Goal: Task Accomplishment & Management: Complete application form

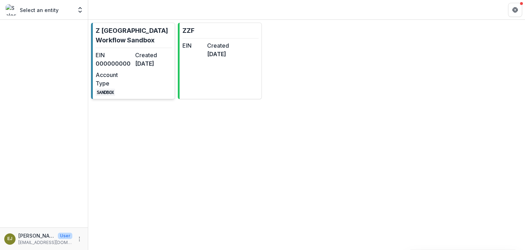
click at [142, 88] on div "EIN 000000000 Created [DATE] Account Type SANDBOX" at bounding box center [134, 73] width 76 height 45
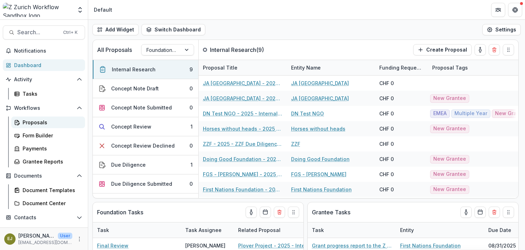
click at [27, 123] on div "Proposals" at bounding box center [51, 122] width 57 height 7
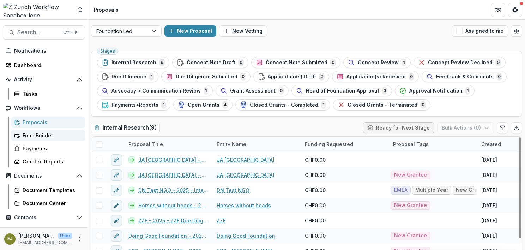
click at [33, 135] on div "Form Builder" at bounding box center [51, 135] width 57 height 7
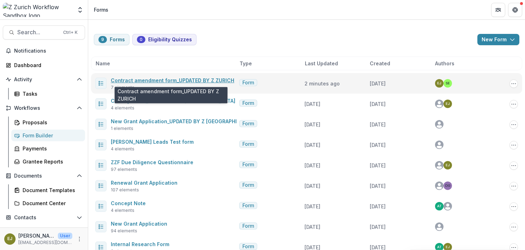
click at [140, 82] on link "Contract amendment form_UPDATED BY Z ZURICH" at bounding box center [173, 80] width 124 height 6
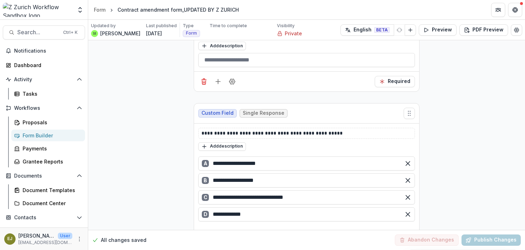
scroll to position [459, 0]
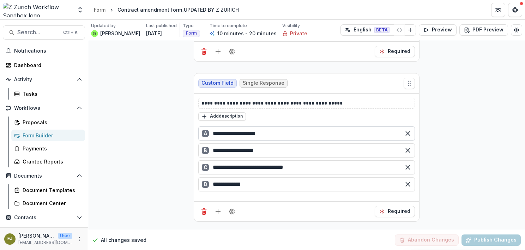
click at [268, 131] on input "**********" at bounding box center [306, 133] width 217 height 14
click at [306, 166] on input "**********" at bounding box center [306, 167] width 217 height 14
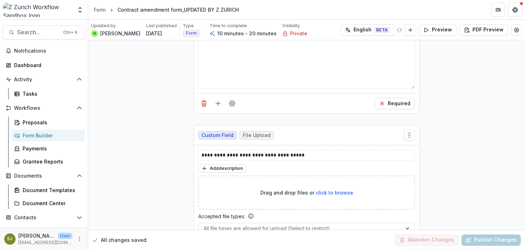
scroll to position [741, 0]
click at [46, 119] on div "Proposals" at bounding box center [51, 122] width 57 height 7
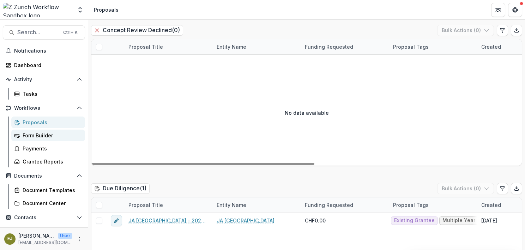
click at [43, 134] on div "Form Builder" at bounding box center [51, 135] width 57 height 7
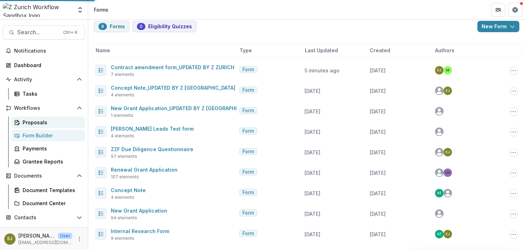
scroll to position [13, 0]
click at [32, 121] on div "Proposals" at bounding box center [51, 122] width 57 height 7
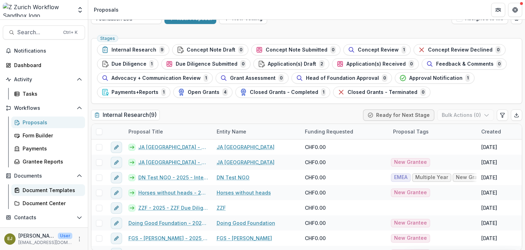
click at [41, 191] on div "Document Templates" at bounding box center [51, 189] width 57 height 7
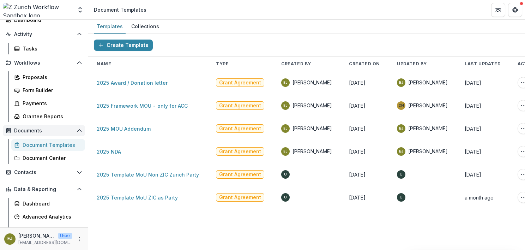
scroll to position [66, 0]
